Goal: Task Accomplishment & Management: Manage account settings

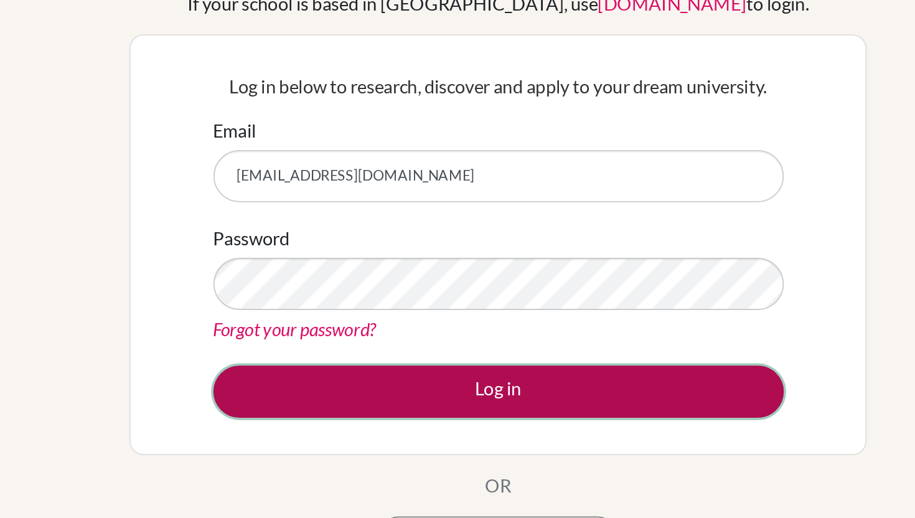
click at [374, 311] on button "Log in" at bounding box center [457, 314] width 313 height 29
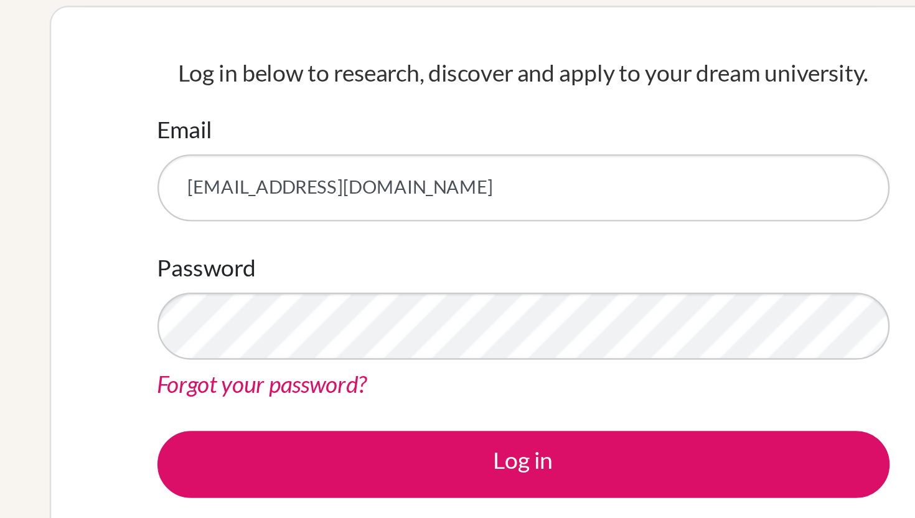
click at [390, 207] on input "[EMAIL_ADDRESS][DOMAIN_NAME]" at bounding box center [457, 196] width 313 height 29
click at [405, 201] on input "[EMAIL_ADDRESS][DOMAIN_NAME]" at bounding box center [457, 196] width 313 height 29
drag, startPoint x: 395, startPoint y: 197, endPoint x: 276, endPoint y: 197, distance: 118.9
click at [276, 197] on div "Log in below to research, discover and apply to your dream university. Email sa…" at bounding box center [457, 233] width 405 height 231
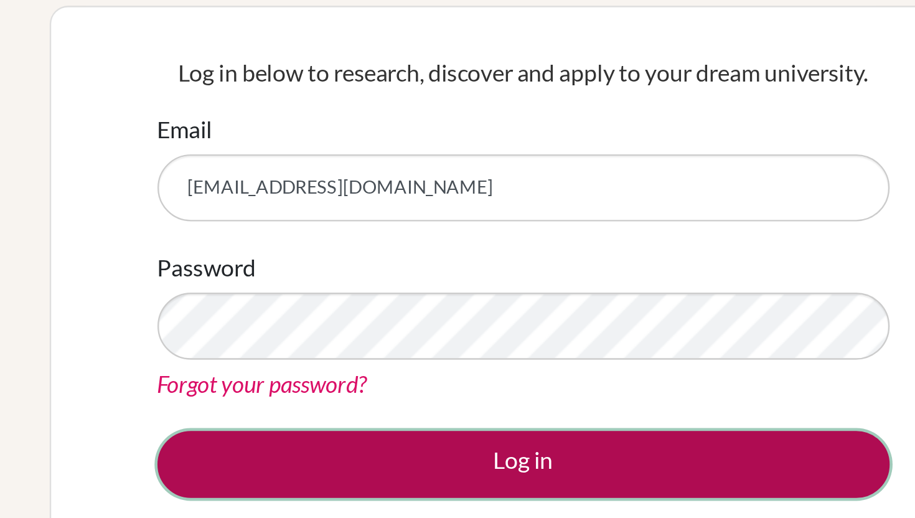
click at [356, 303] on button "Log in" at bounding box center [457, 314] width 313 height 29
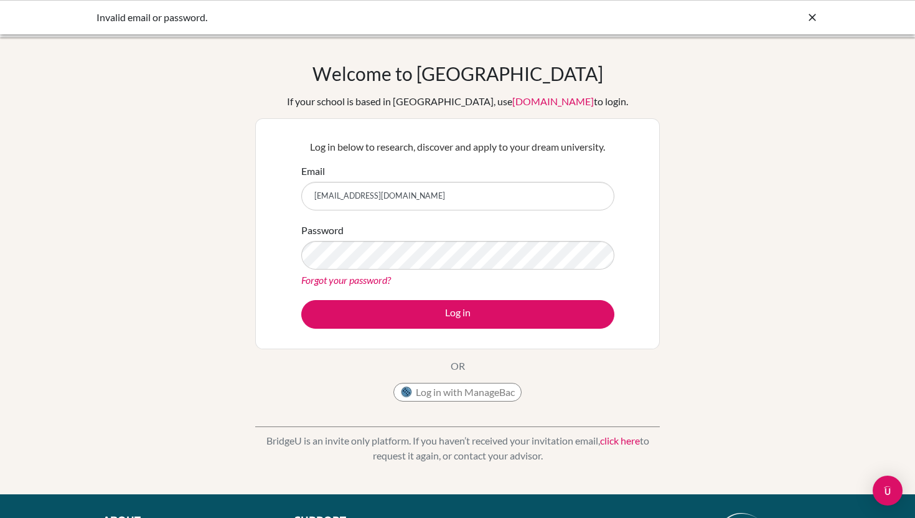
click at [814, 22] on icon at bounding box center [812, 17] width 12 height 12
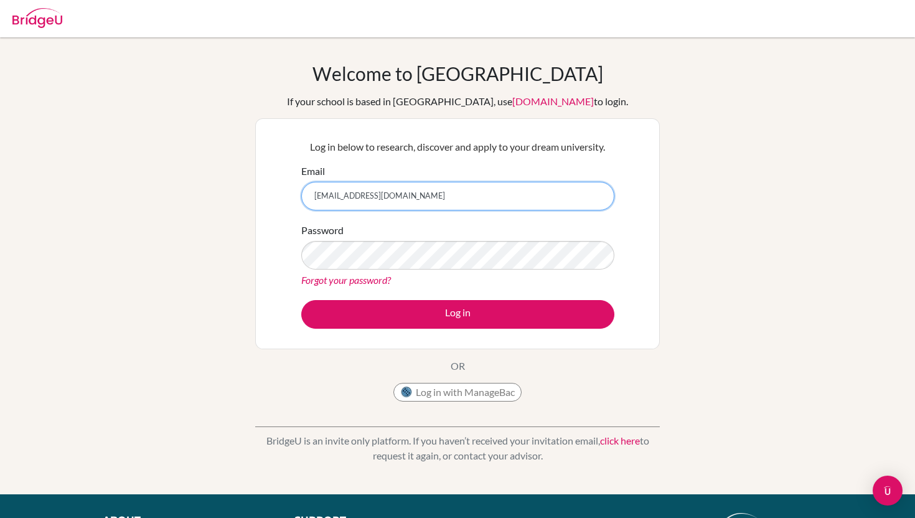
drag, startPoint x: 410, startPoint y: 191, endPoint x: 241, endPoint y: 195, distance: 169.4
click at [241, 195] on div "Welcome to [GEOGRAPHIC_DATA] If your school is based in [GEOGRAPHIC_DATA], use …" at bounding box center [457, 265] width 915 height 407
drag, startPoint x: 401, startPoint y: 197, endPoint x: 236, endPoint y: 197, distance: 165.0
click at [236, 197] on div "Welcome to [GEOGRAPHIC_DATA] If your school is based in [GEOGRAPHIC_DATA], use …" at bounding box center [457, 265] width 915 height 407
